Goal: Transaction & Acquisition: Book appointment/travel/reservation

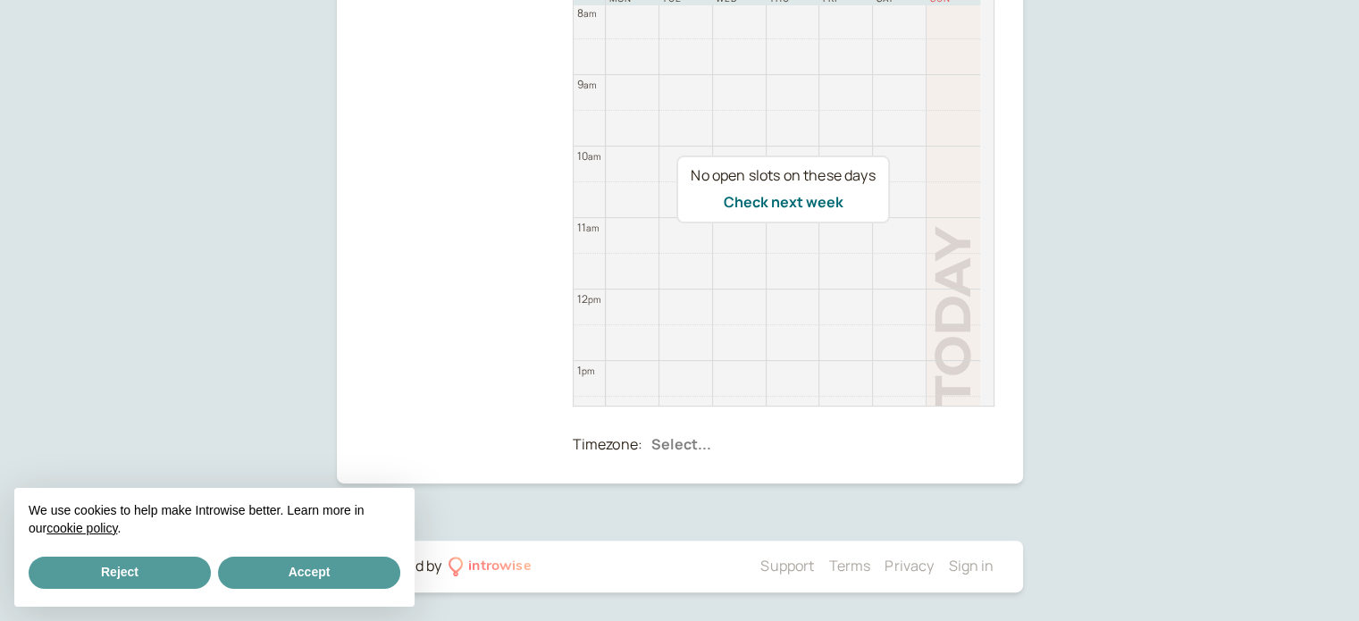
scroll to position [229, 0]
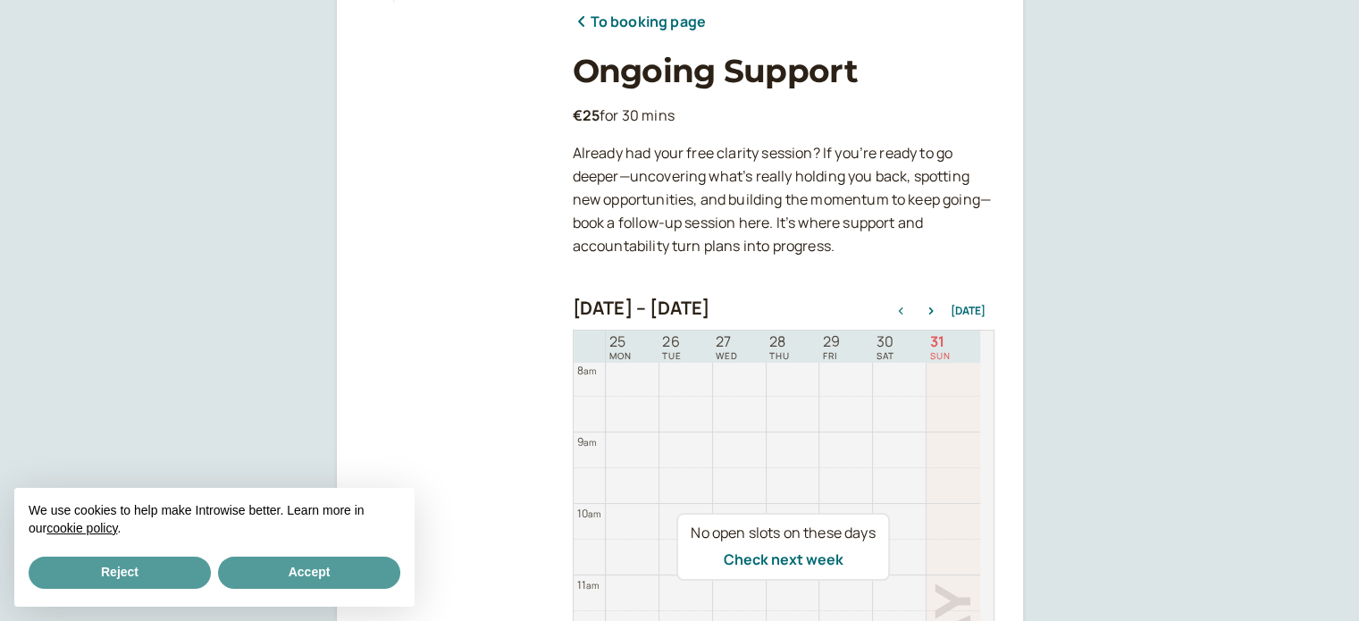
click at [938, 303] on div "[DATE] – [DATE] [DATE]" at bounding box center [784, 310] width 422 height 25
click at [933, 308] on icon "button" at bounding box center [930, 310] width 4 height 7
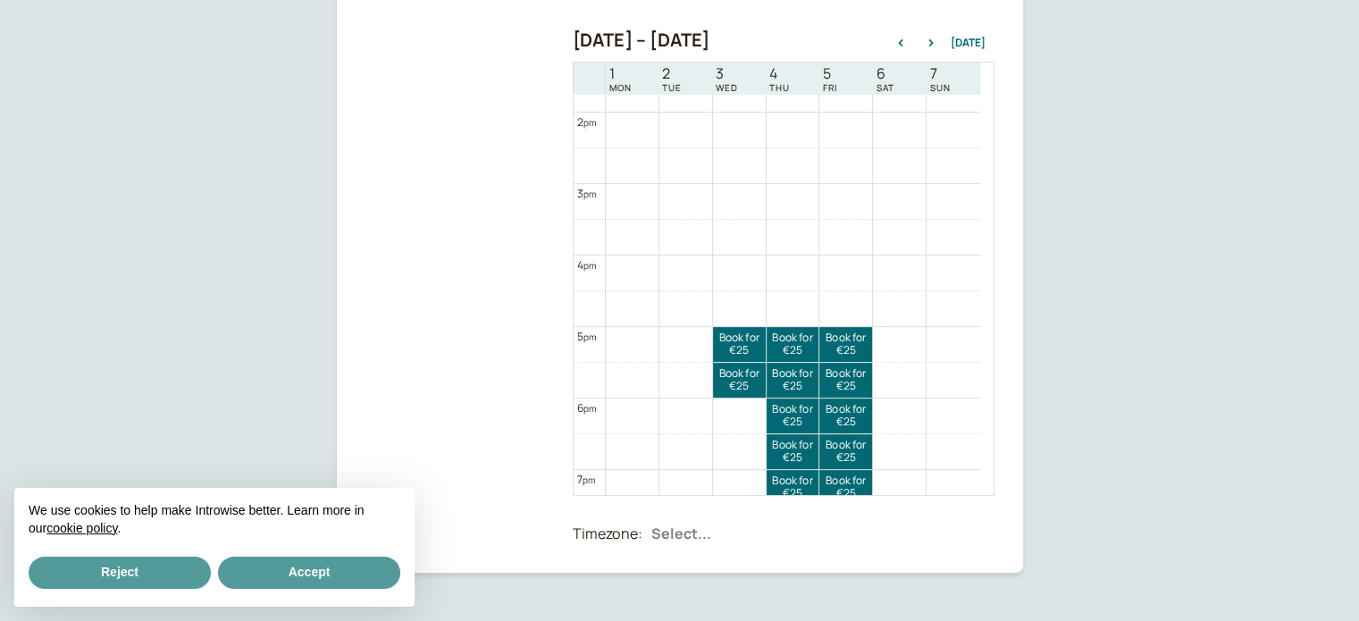
scroll to position [1162, 0]
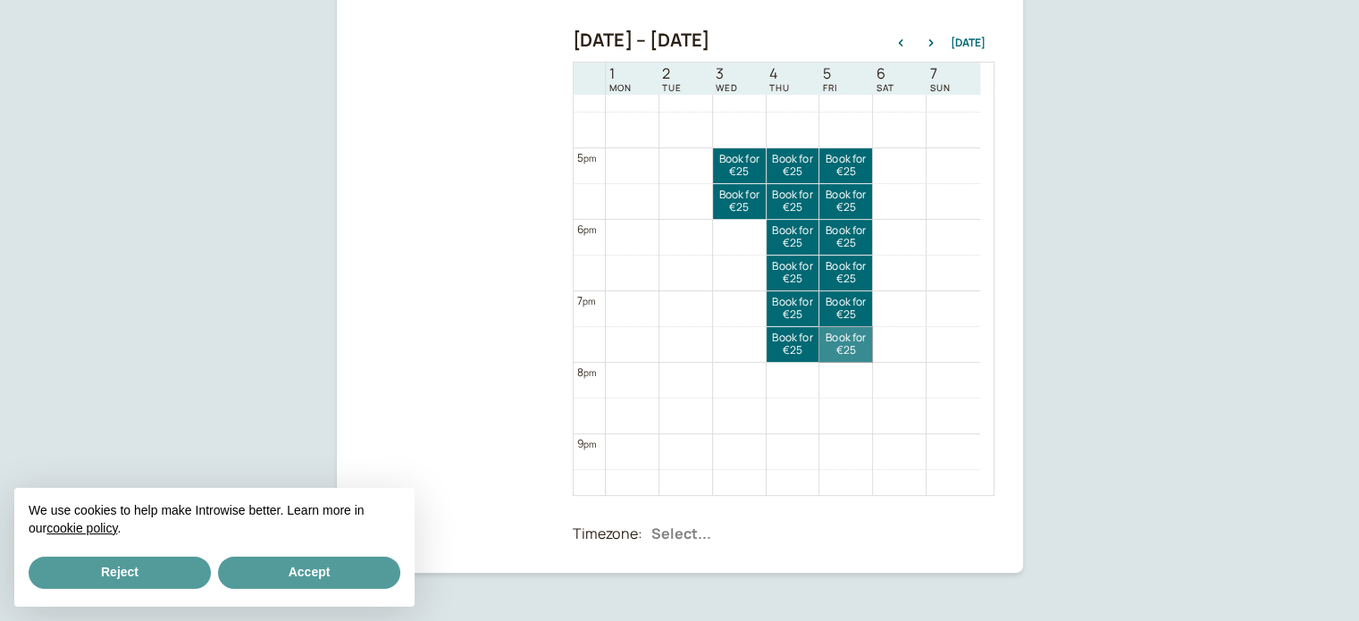
click at [835, 344] on link "Book for €25 €25" at bounding box center [845, 344] width 53 height 35
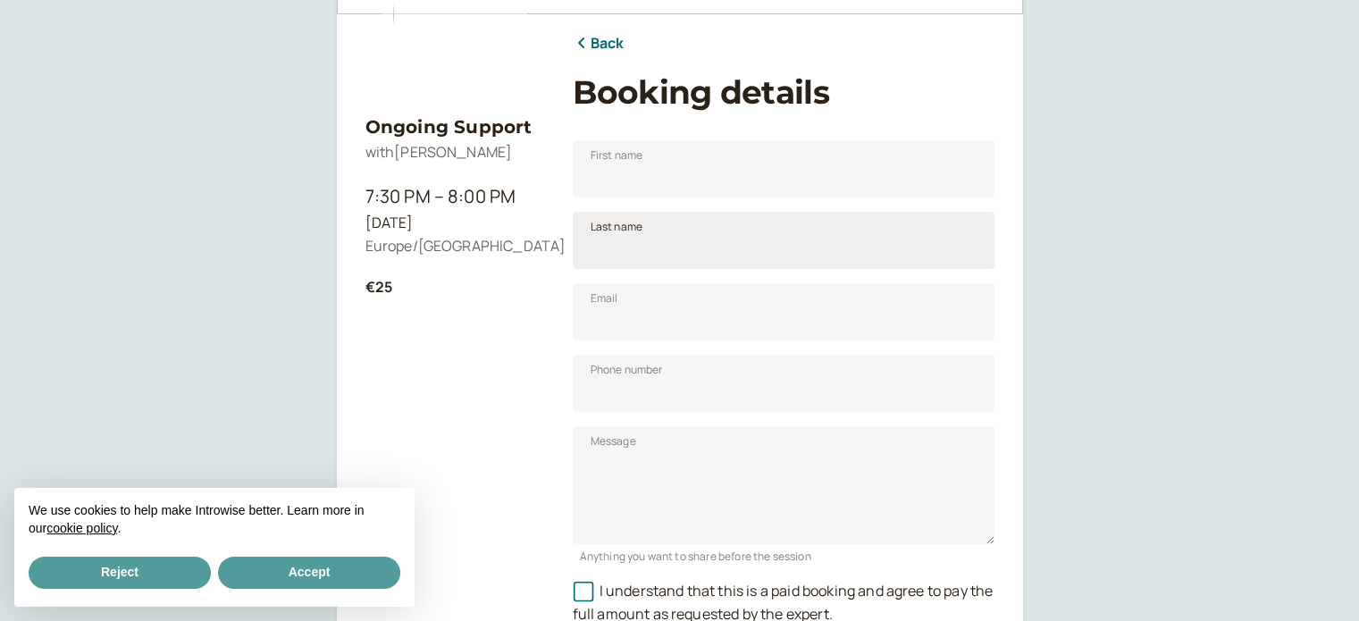
scroll to position [222, 0]
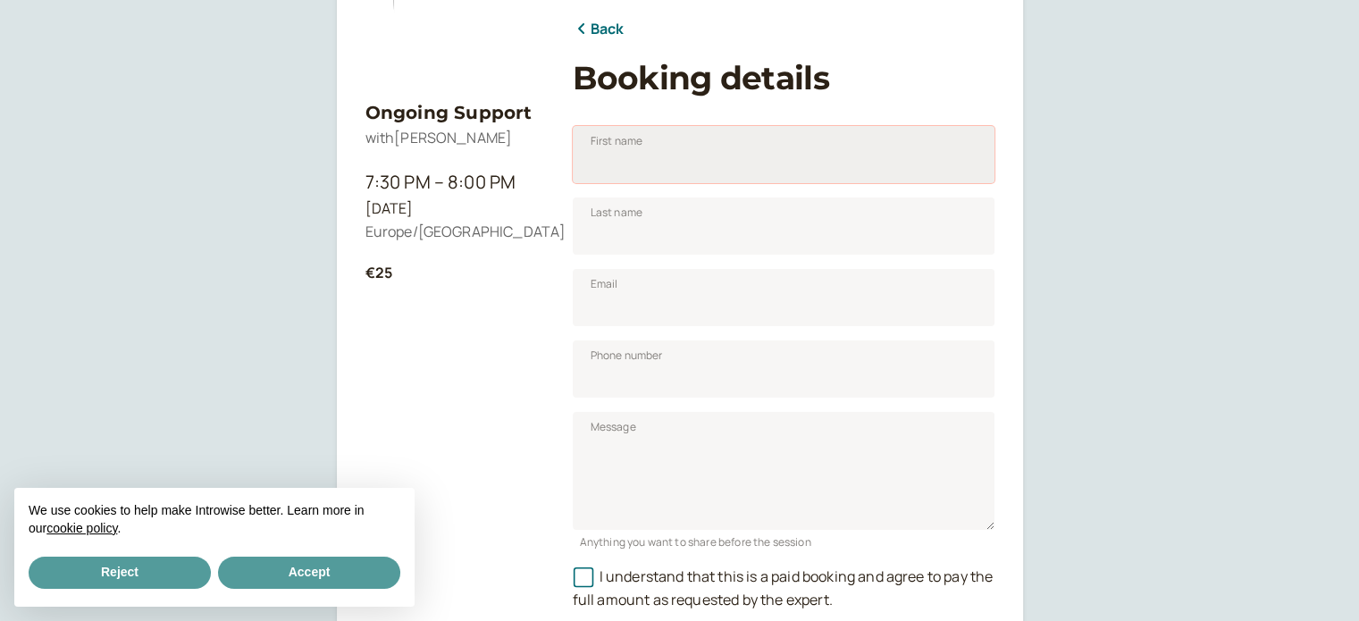
click at [743, 163] on input "First name" at bounding box center [784, 154] width 422 height 57
type input "[PERSON_NAME]"
type input "Bezzina"
type input "[EMAIL_ADDRESS][DOMAIN_NAME]"
type input "(790) 407-89"
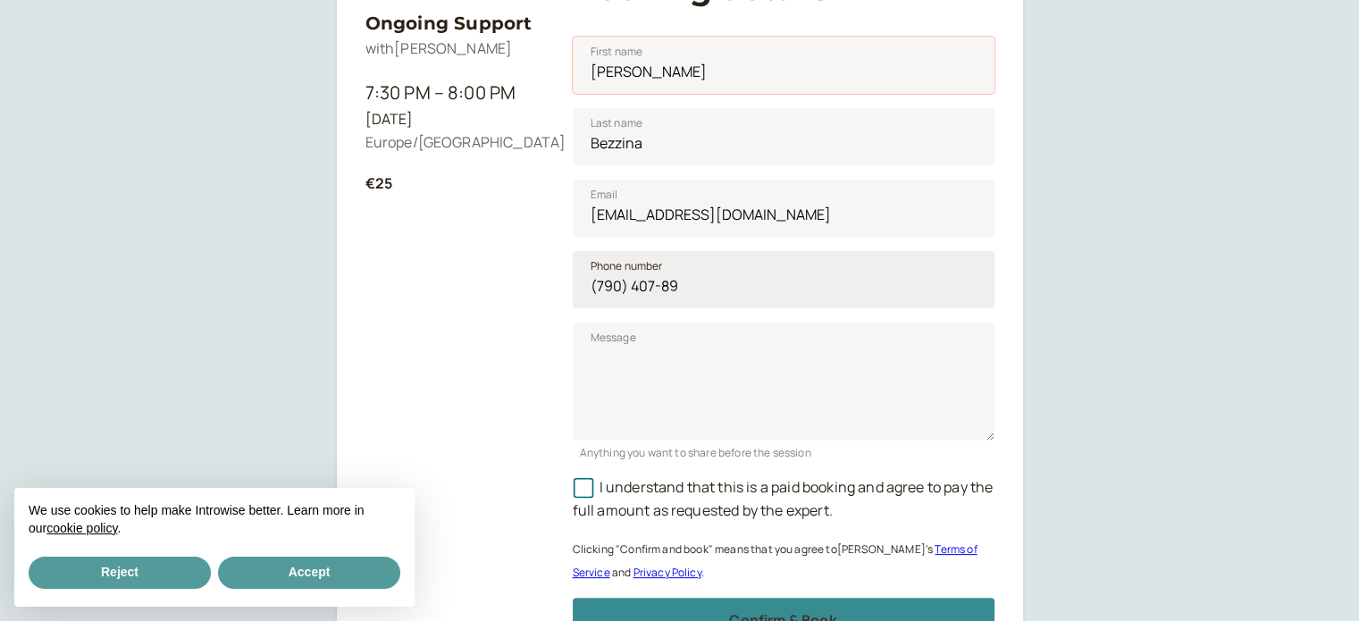
scroll to position [400, 0]
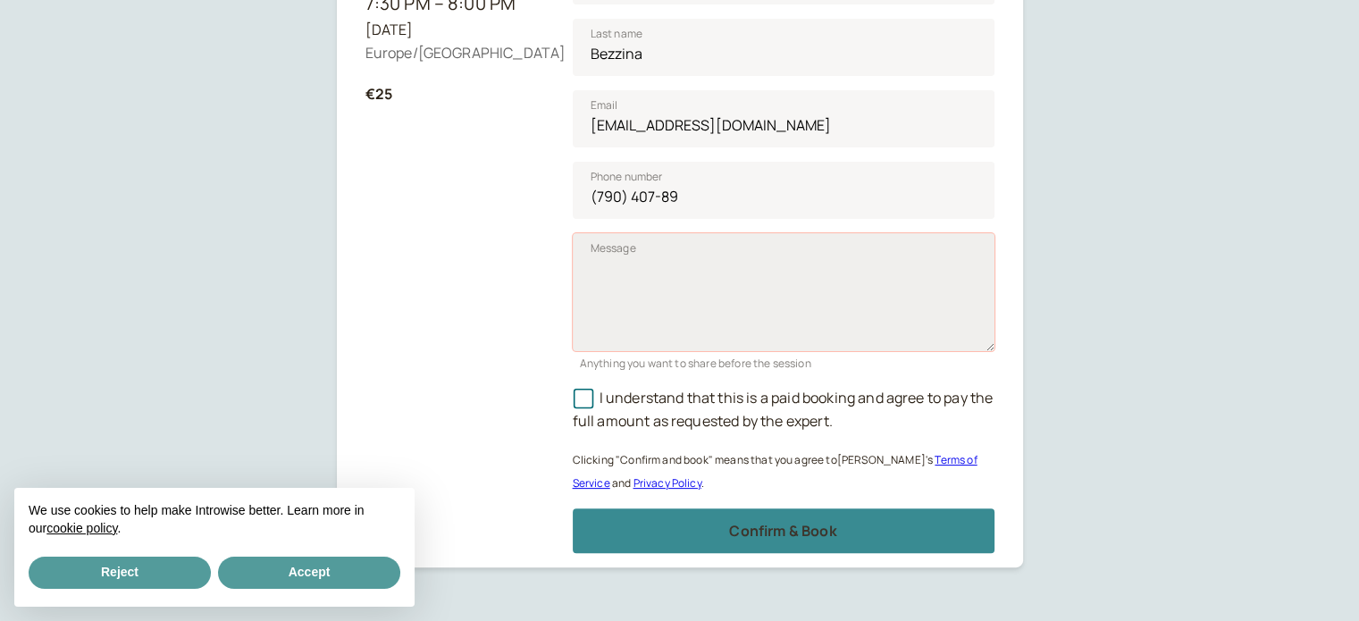
click at [761, 328] on textarea "Message" at bounding box center [784, 292] width 422 height 118
click at [591, 403] on icon at bounding box center [583, 399] width 20 height 20
click at [573, 403] on input "I understand that this is a paid booking and agree to pay the full amount as re…" at bounding box center [573, 403] width 0 height 0
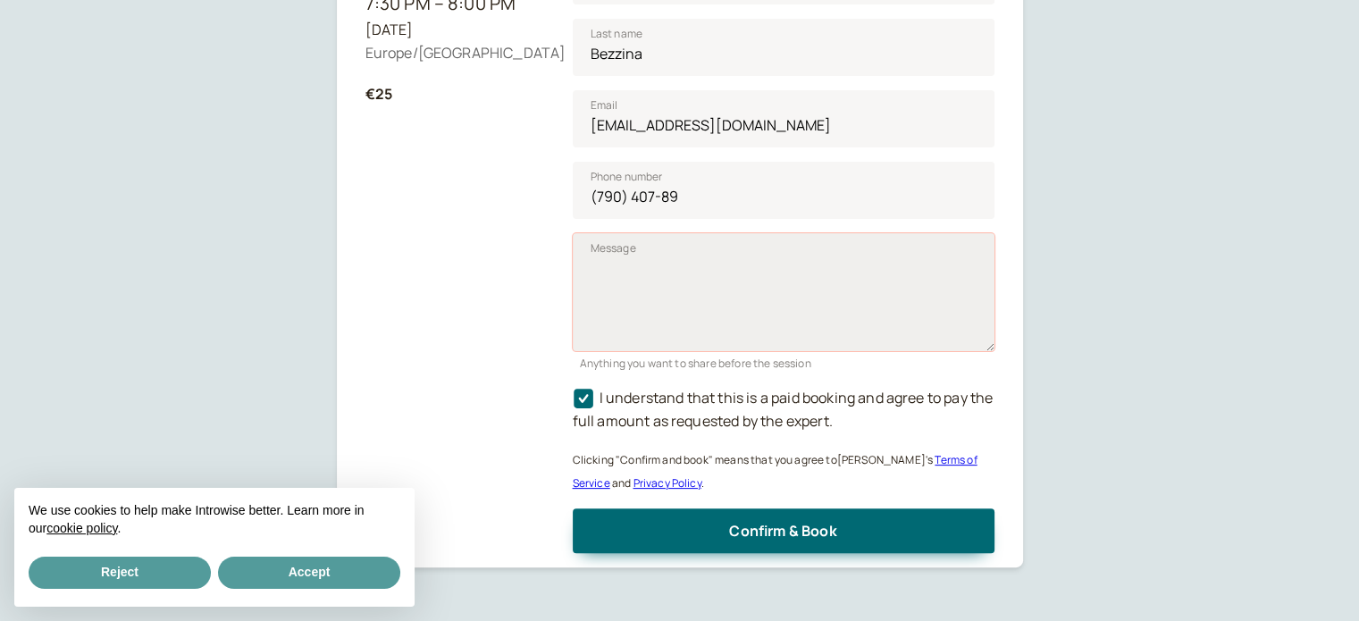
click at [739, 277] on textarea "Message" at bounding box center [784, 292] width 422 height 118
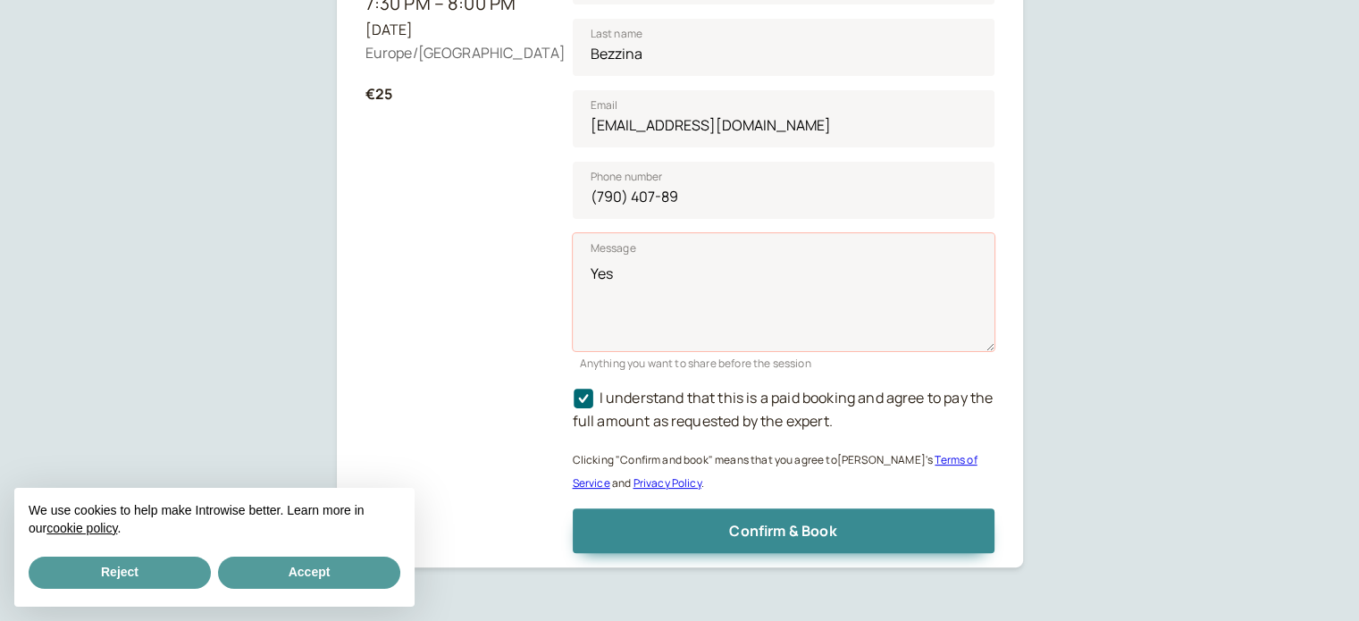
type textarea "Yes"
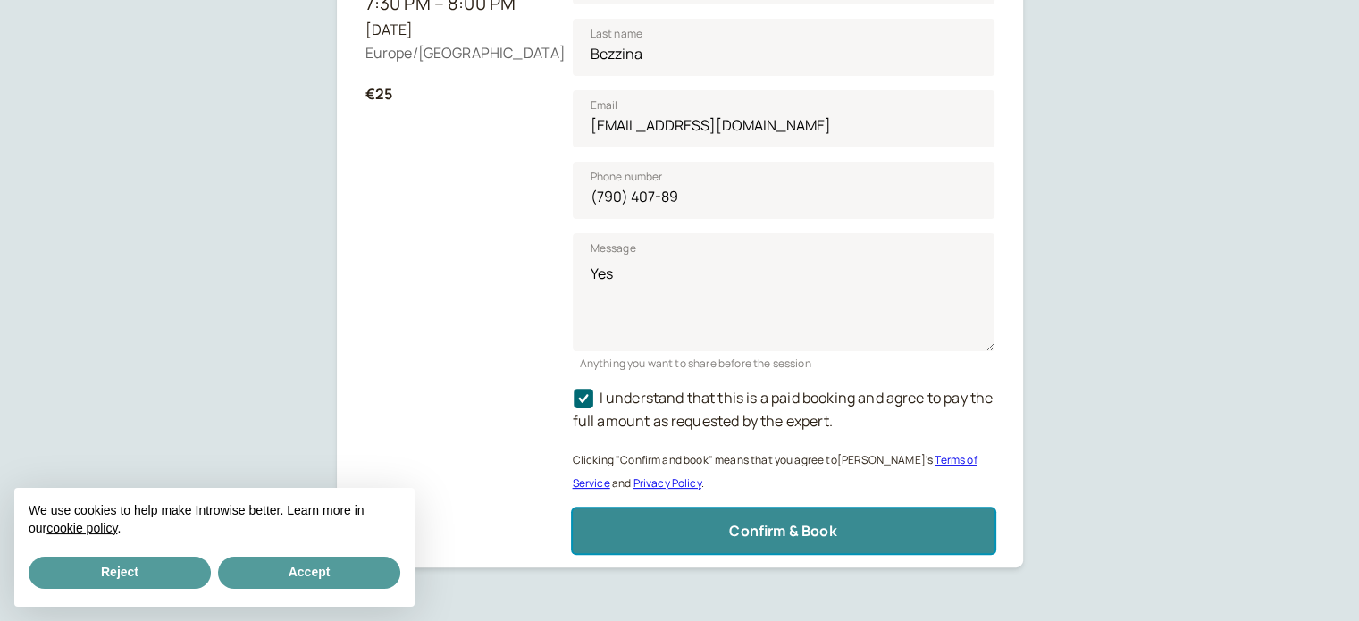
click at [756, 521] on span "Confirm & Book" at bounding box center [782, 531] width 107 height 20
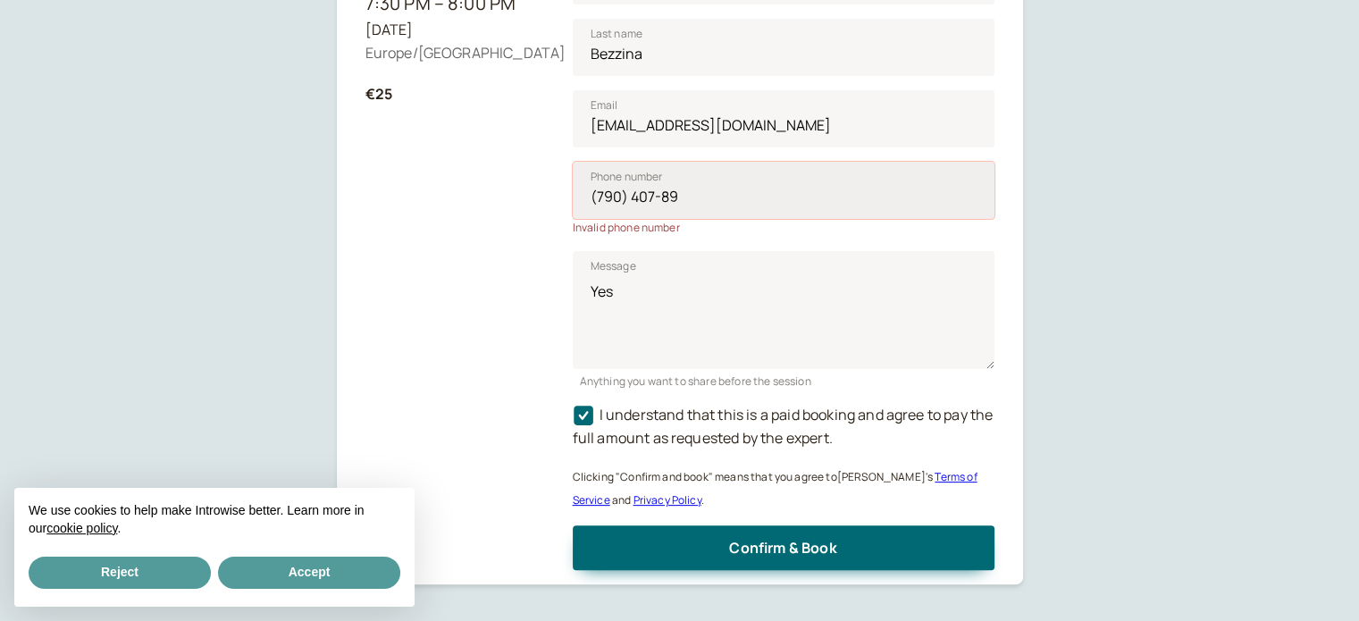
click at [765, 205] on input "(790) 407-89" at bounding box center [784, 190] width 422 height 57
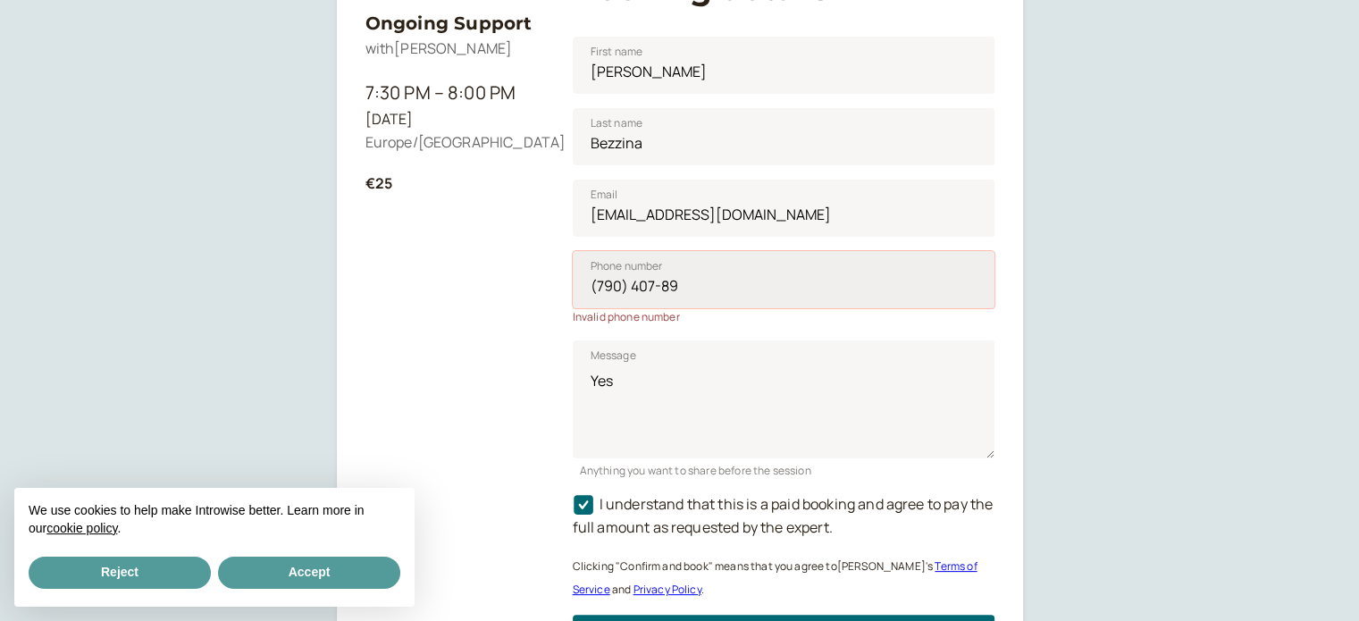
drag, startPoint x: 631, startPoint y: 285, endPoint x: 711, endPoint y: 279, distance: 80.7
click at [711, 279] on input "(790) 407-89" at bounding box center [784, 279] width 422 height 57
type input "(7"
click at [1275, 193] on div "Ongoing Support with [PERSON_NAME] 7:30 PM – 8:00 PM [DATE] Europe/[GEOGRAPHIC_…" at bounding box center [679, 250] width 1359 height 1122
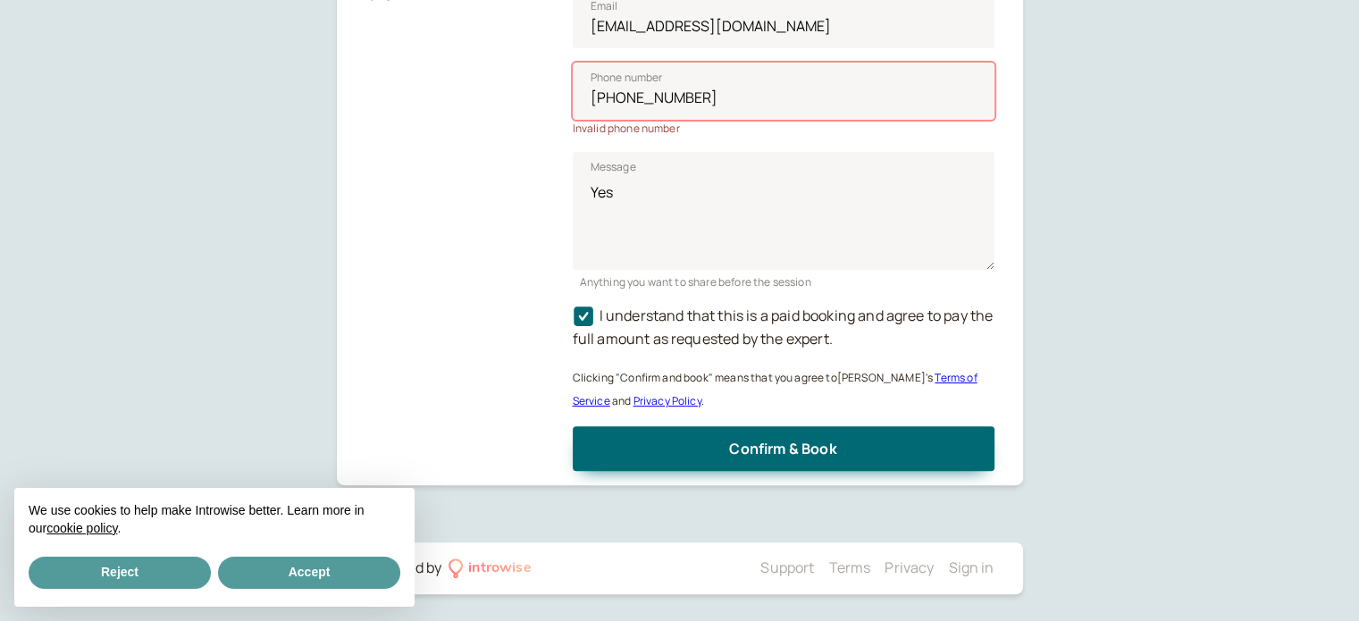
click at [840, 423] on div "Confirm & Book" at bounding box center [784, 441] width 422 height 59
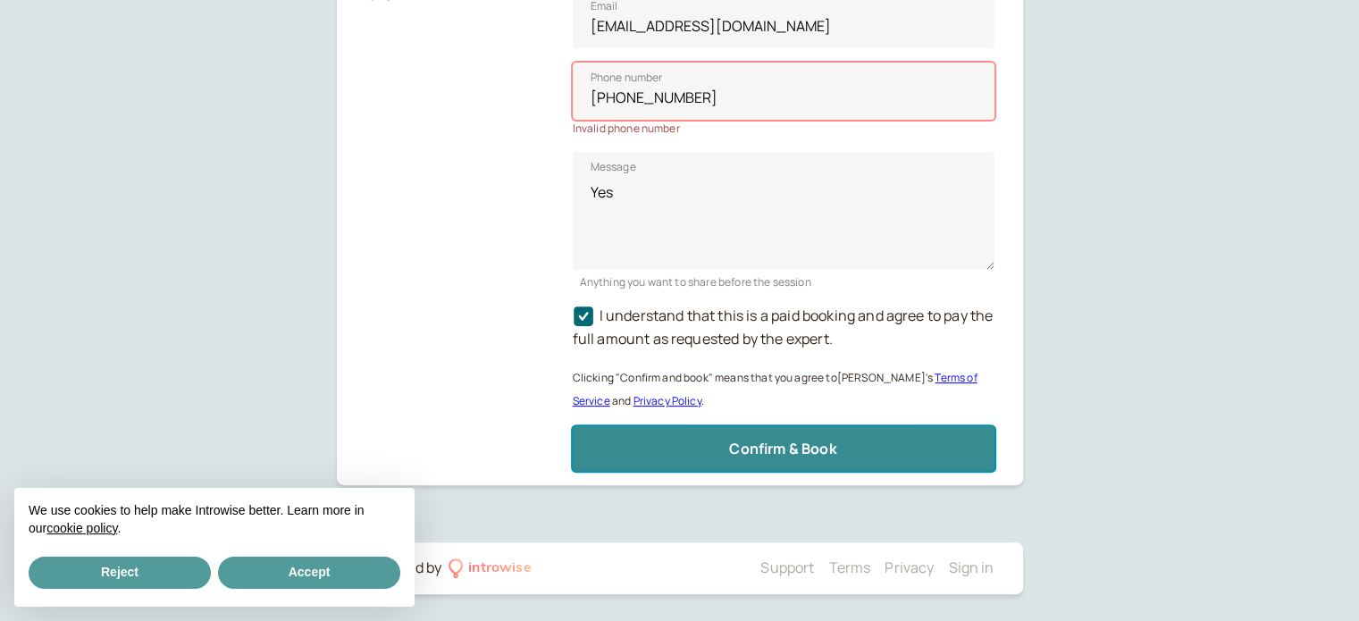
click at [836, 443] on span "Confirm & Book" at bounding box center [782, 449] width 107 height 20
click at [776, 450] on span "Confirm & Book" at bounding box center [782, 449] width 107 height 20
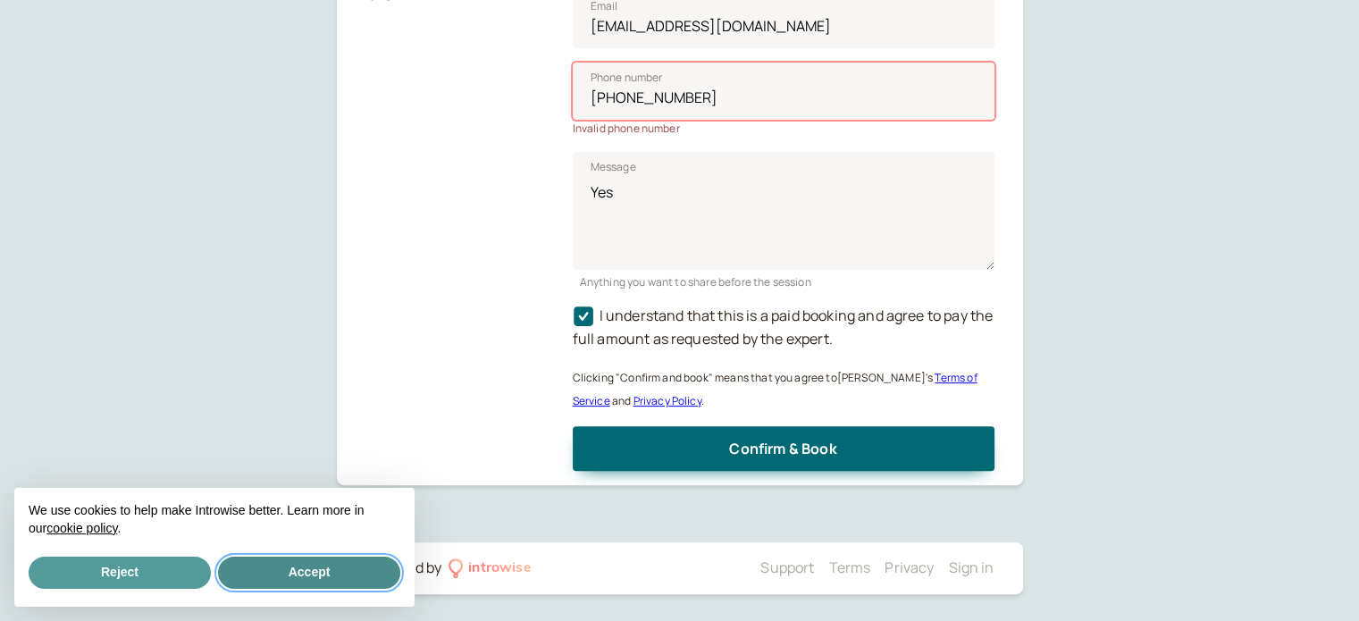
click at [363, 573] on button "Accept" at bounding box center [309, 573] width 182 height 32
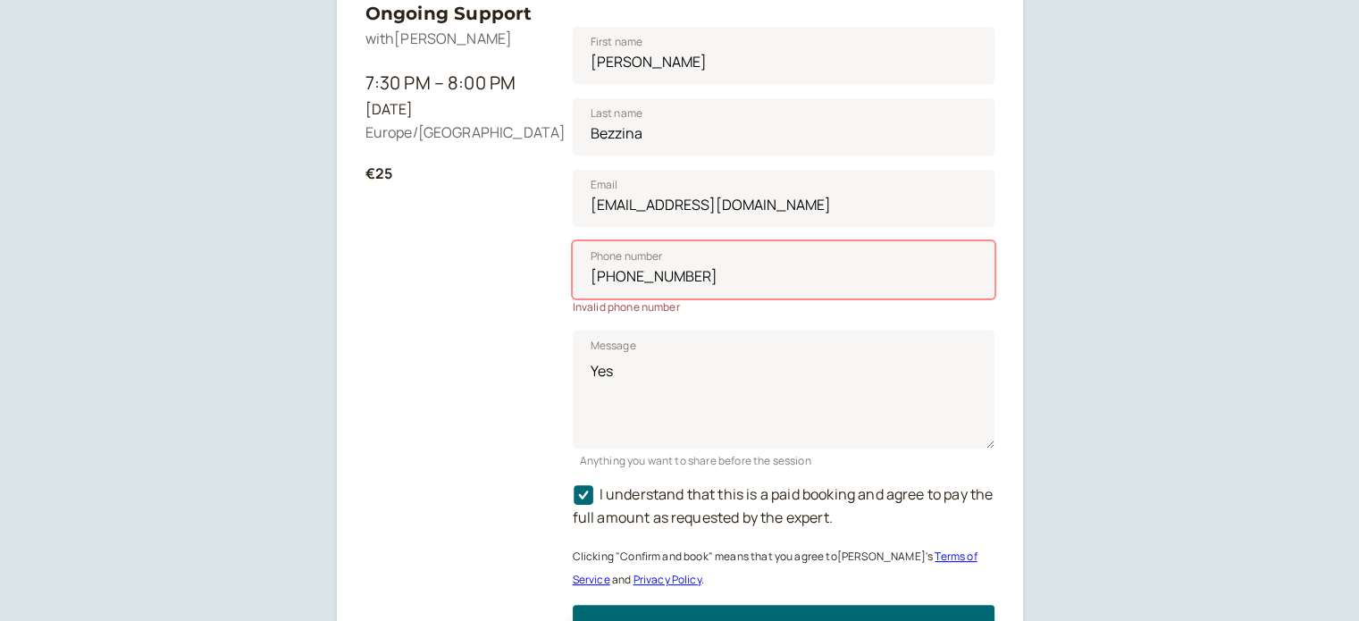
scroll to position [142, 0]
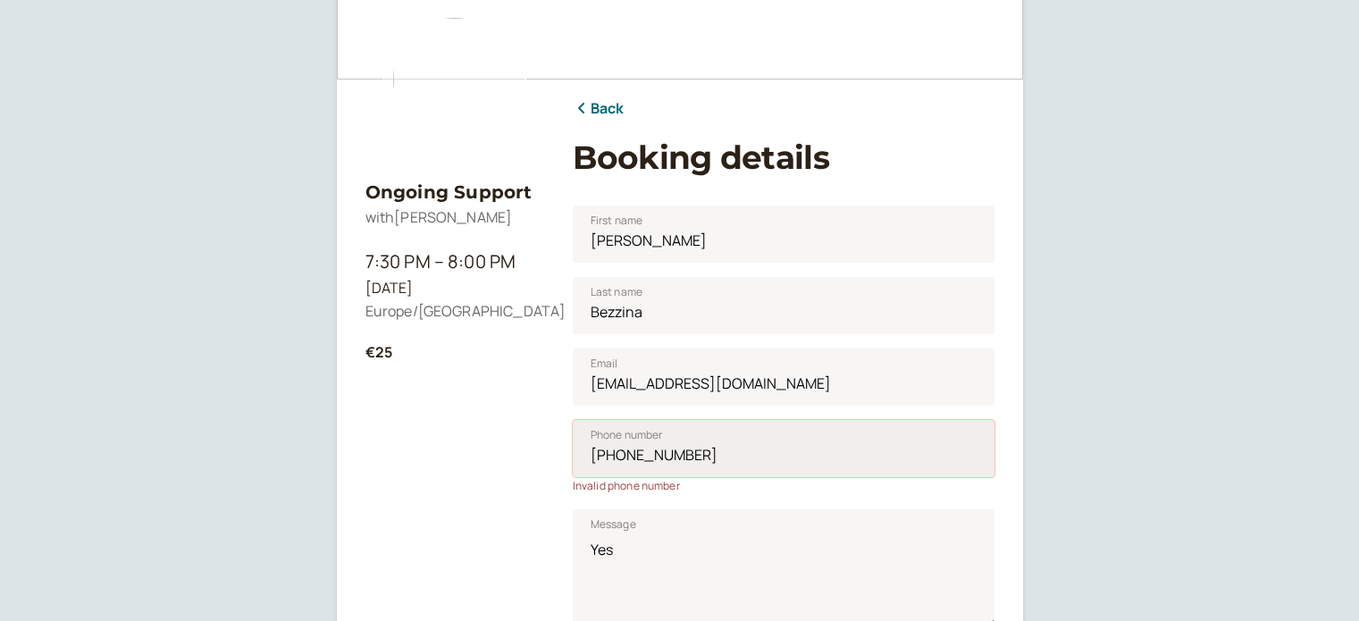
click at [726, 454] on input "[PHONE_NUMBER]" at bounding box center [784, 448] width 422 height 57
click at [596, 457] on input "[PHONE_NUMBER]" at bounding box center [784, 448] width 422 height 57
type input "(8"
type input "(3"
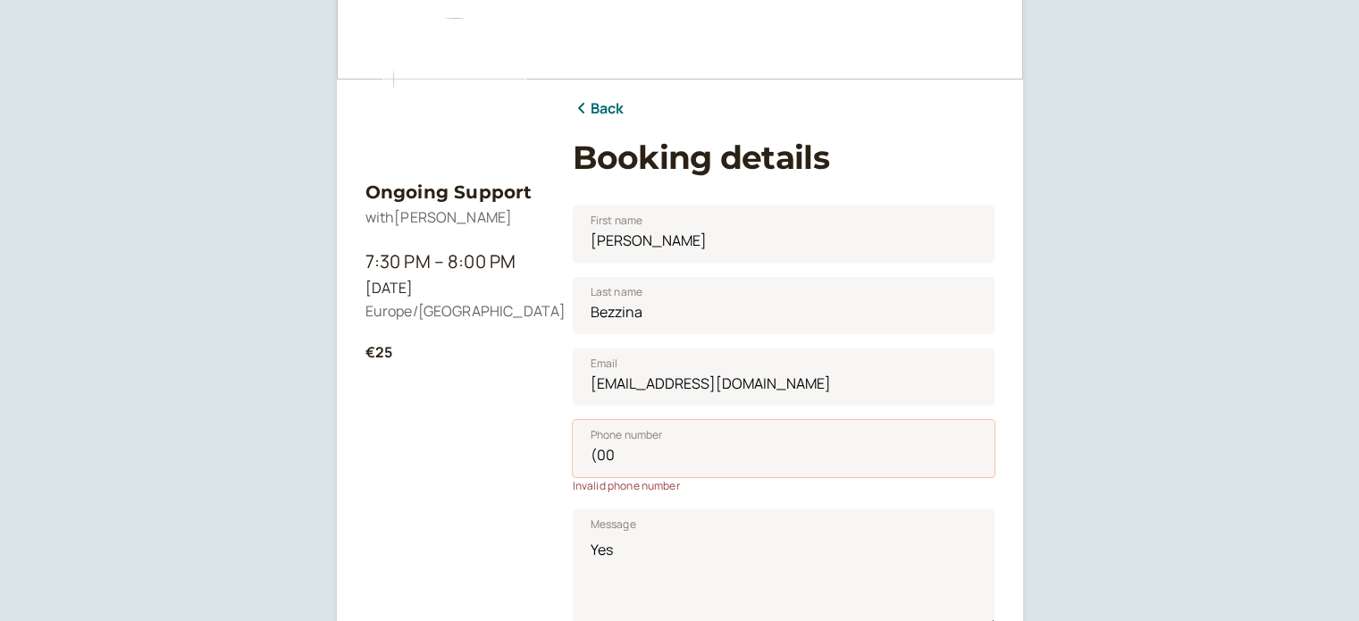
type input "(0"
type input "[PHONE_NUMBER]"
click at [1101, 420] on div "Ongoing Support with [PERSON_NAME] 7:30 PM – 8:00 PM [DATE] Europe/[GEOGRAPHIC_…" at bounding box center [679, 419] width 1359 height 1122
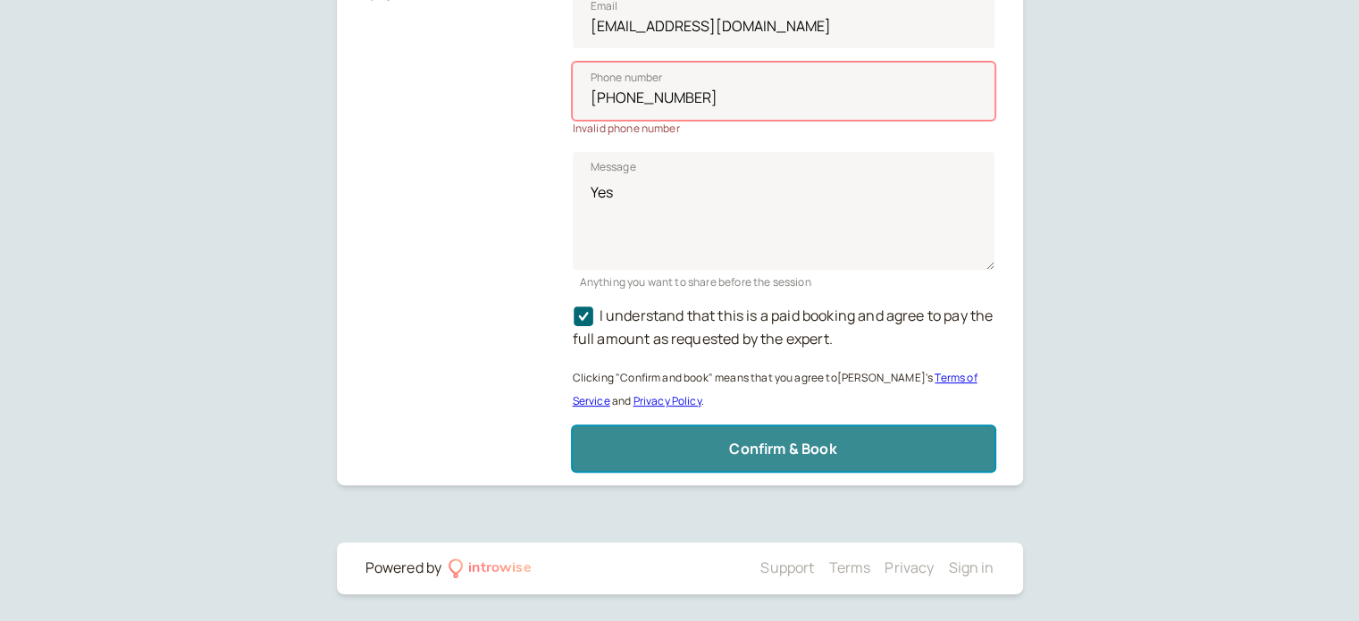
click at [854, 455] on button "Confirm & Book" at bounding box center [784, 448] width 422 height 45
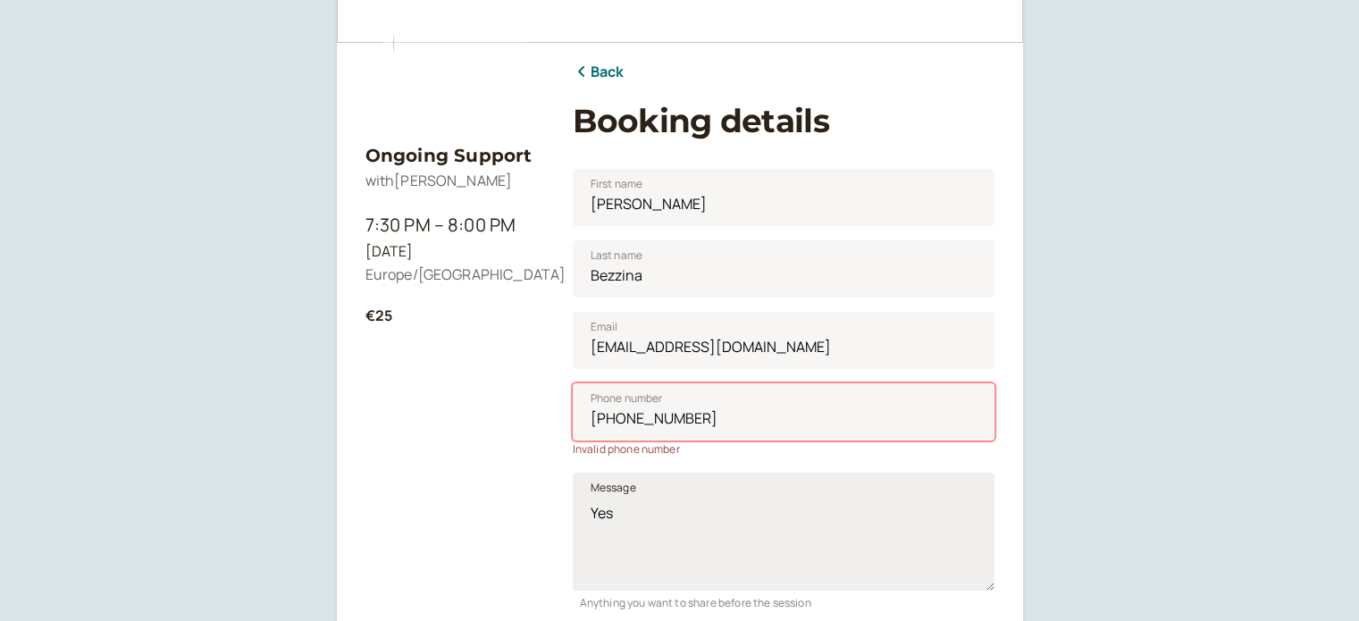
scroll to position [357, 0]
